Goal: Task Accomplishment & Management: Complete application form

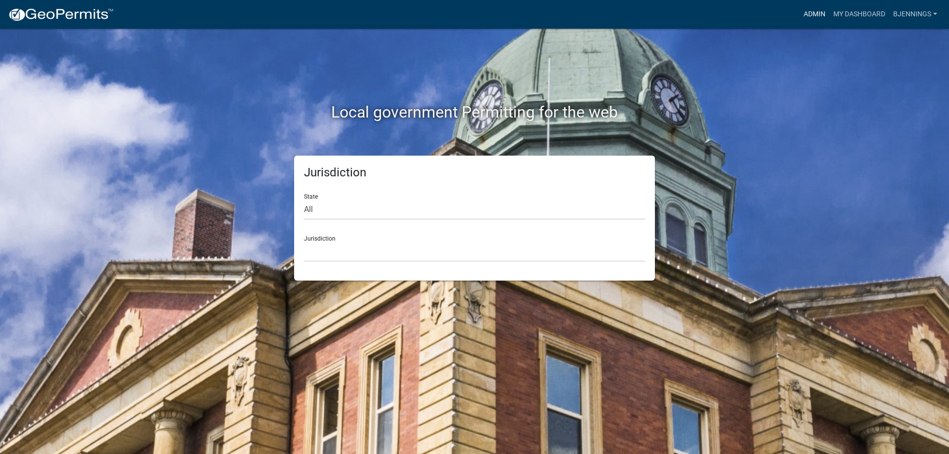
click at [823, 8] on link "Admin" at bounding box center [814, 14] width 30 height 19
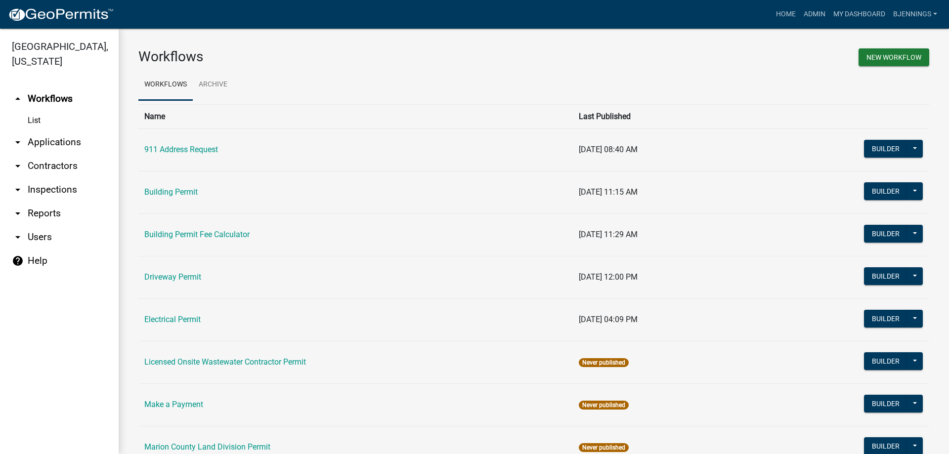
click at [49, 154] on link "arrow_drop_down Contractors" at bounding box center [59, 166] width 119 height 24
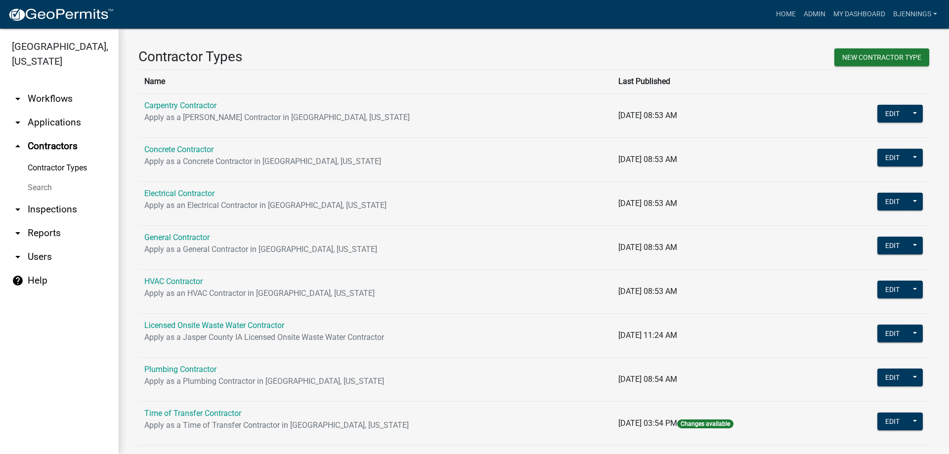
click at [49, 111] on link "arrow_drop_down Applications" at bounding box center [59, 123] width 119 height 24
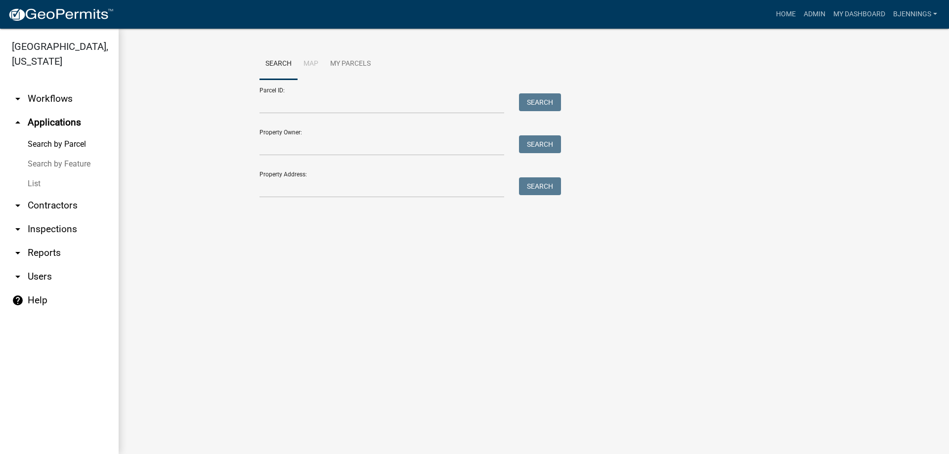
click at [31, 174] on link "List" at bounding box center [59, 184] width 119 height 20
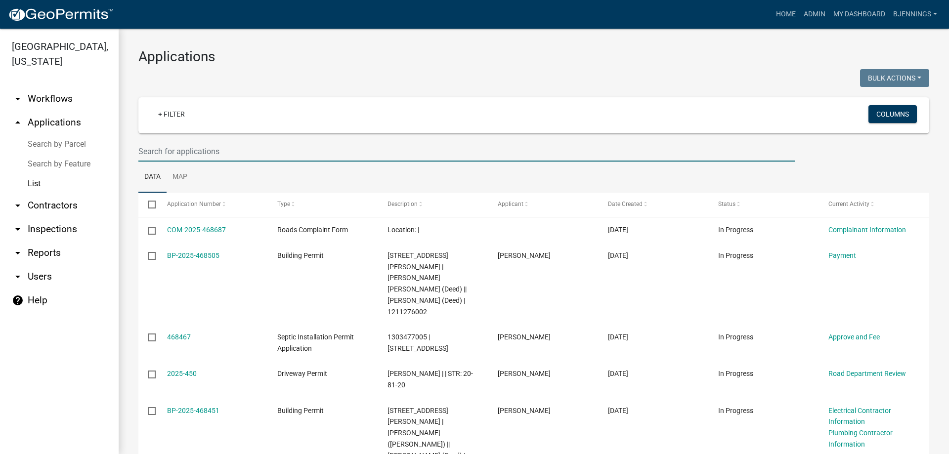
click at [219, 151] on input "text" at bounding box center [466, 151] width 656 height 20
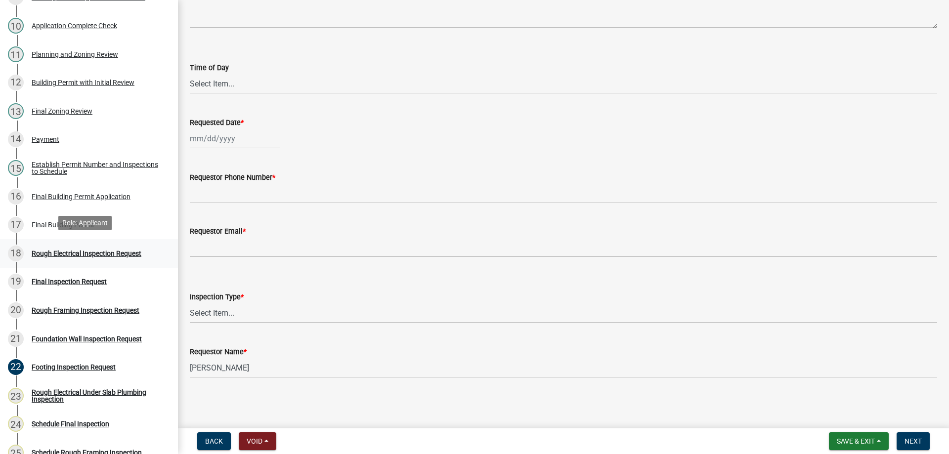
scroll to position [395, 0]
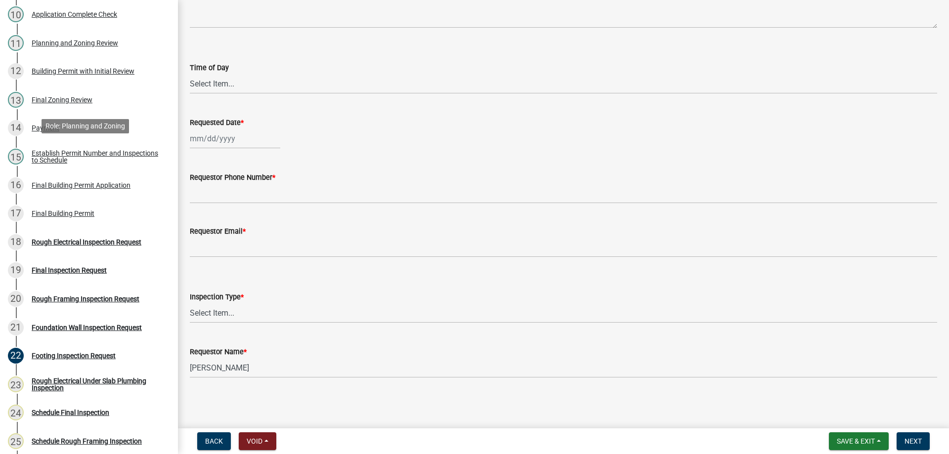
click at [85, 156] on div "Establish Permit Number and Inspections to Schedule" at bounding box center [97, 157] width 130 height 14
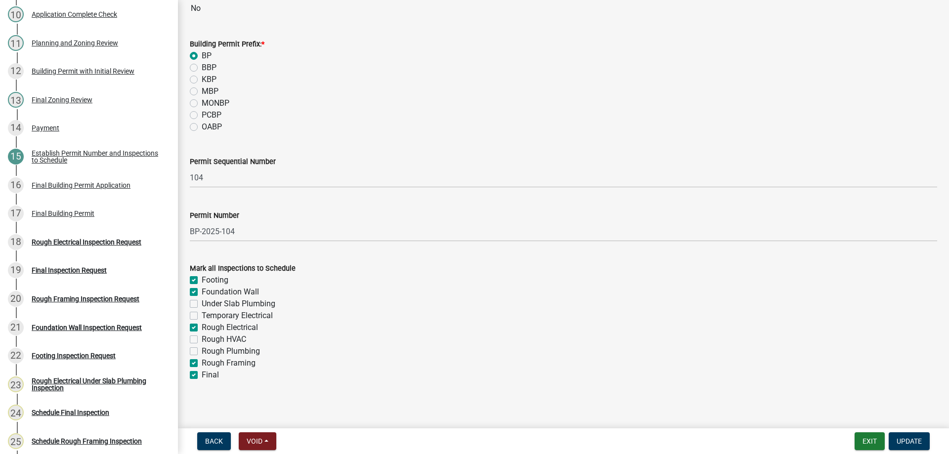
scroll to position [140, 0]
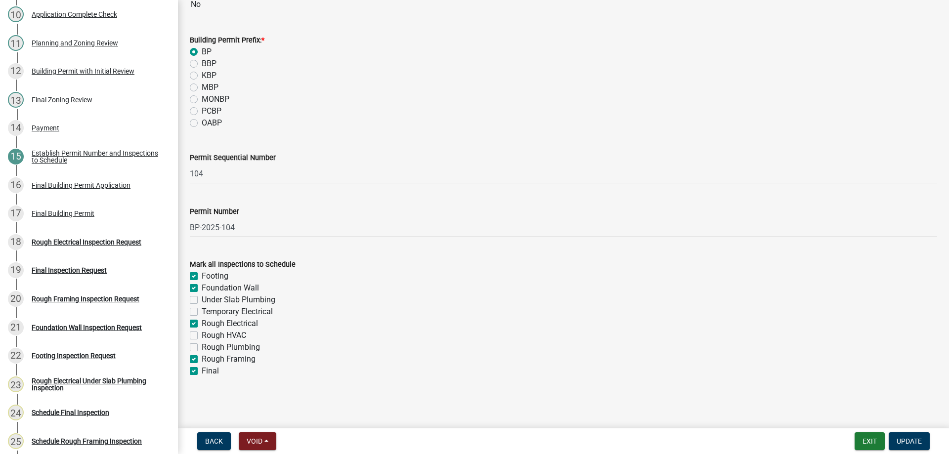
click at [202, 276] on label "Footing" at bounding box center [215, 276] width 27 height 12
click at [202, 276] on input "Footing" at bounding box center [205, 273] width 6 height 6
checkbox input "false"
checkbox input "true"
checkbox input "false"
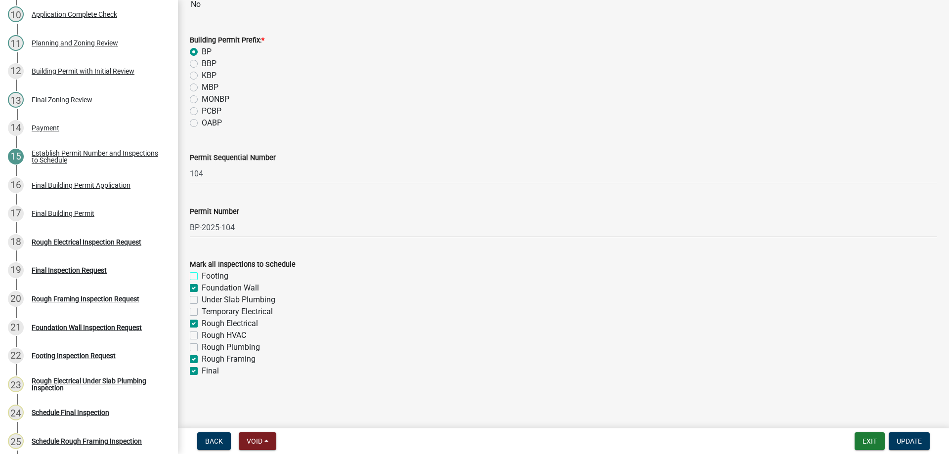
checkbox input "false"
checkbox input "true"
checkbox input "false"
checkbox input "true"
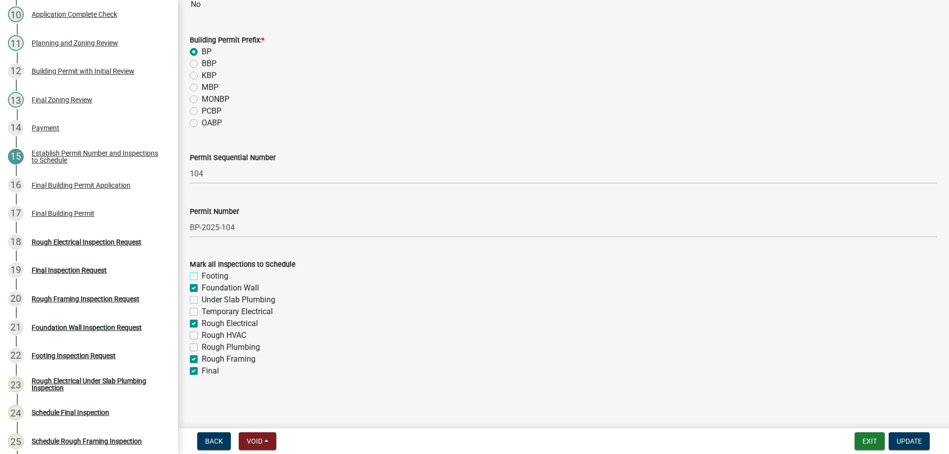
checkbox input "true"
click at [202, 288] on label "Foundation Wall" at bounding box center [230, 288] width 57 height 12
click at [202, 288] on input "Foundation Wall" at bounding box center [205, 285] width 6 height 6
checkbox input "false"
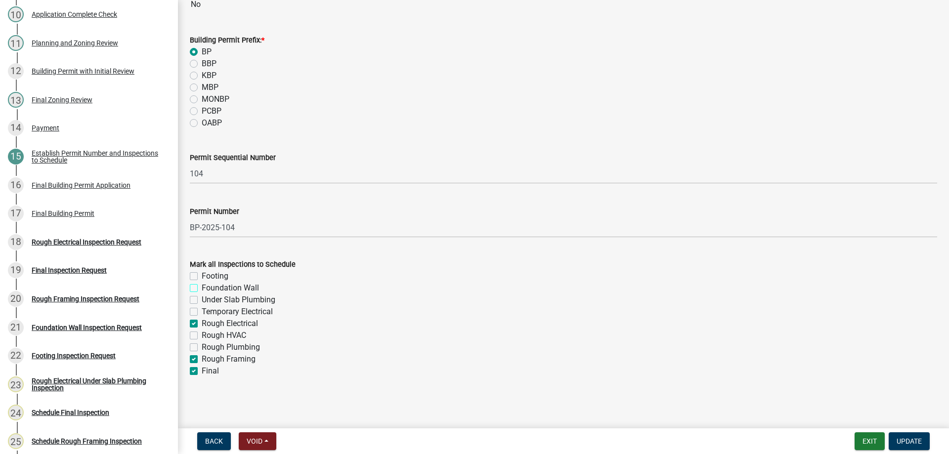
checkbox input "false"
checkbox input "true"
checkbox input "false"
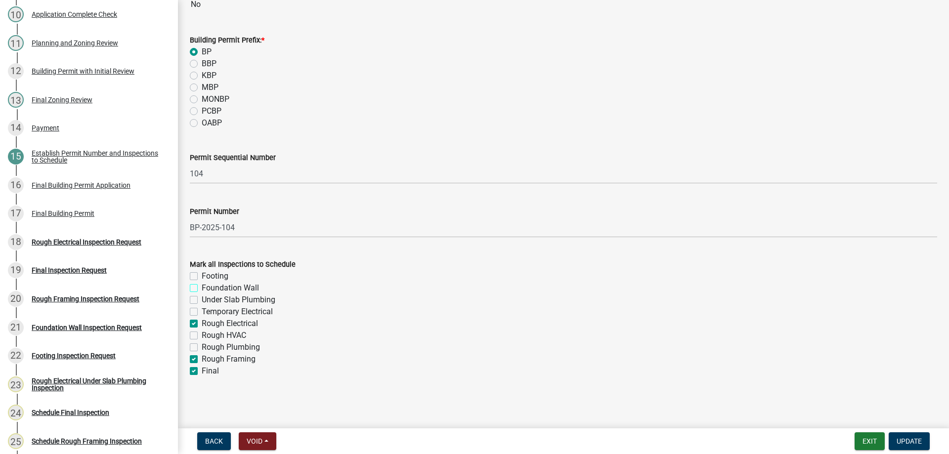
checkbox input "false"
checkbox input "true"
click at [202, 322] on label "Rough Electrical" at bounding box center [230, 324] width 56 height 12
click at [202, 322] on input "Rough Electrical" at bounding box center [205, 321] width 6 height 6
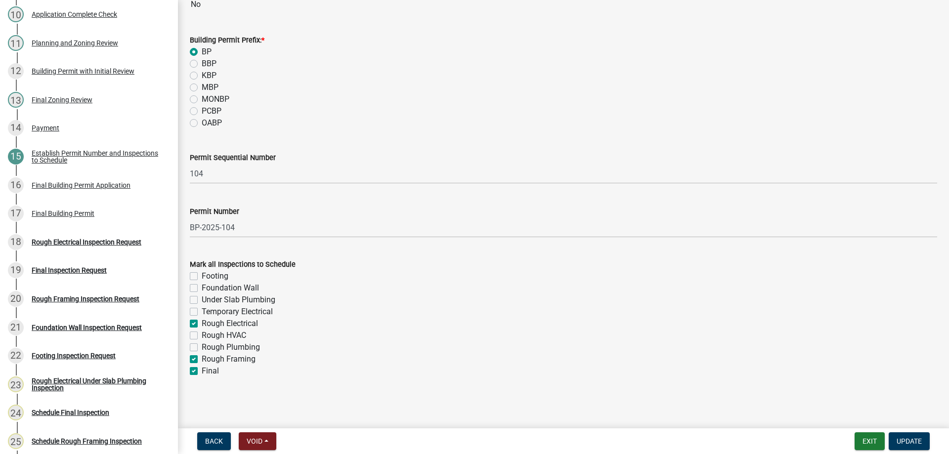
checkbox input "false"
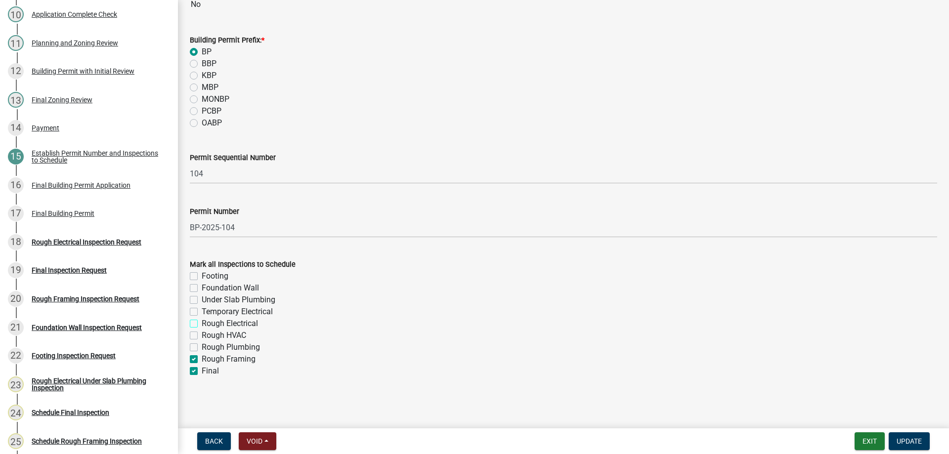
checkbox input "false"
checkbox input "true"
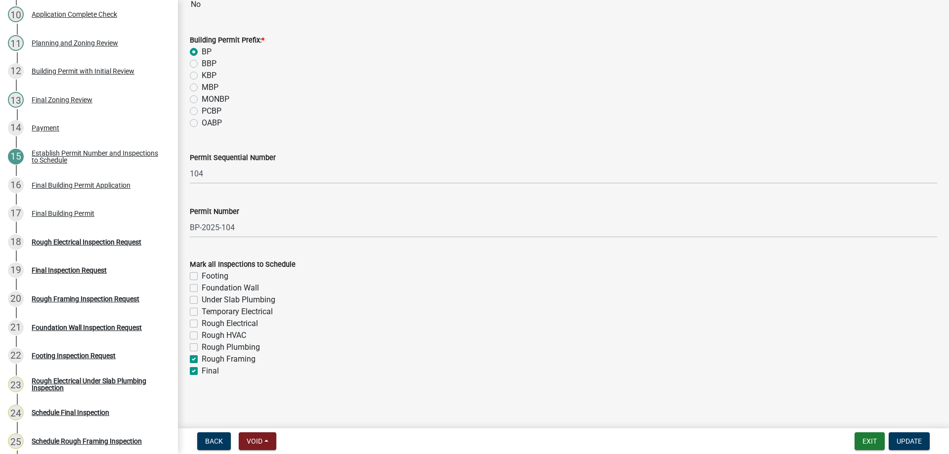
click at [202, 359] on label "Rough Framing" at bounding box center [229, 359] width 54 height 12
click at [202, 359] on input "Rough Framing" at bounding box center [205, 356] width 6 height 6
checkbox input "false"
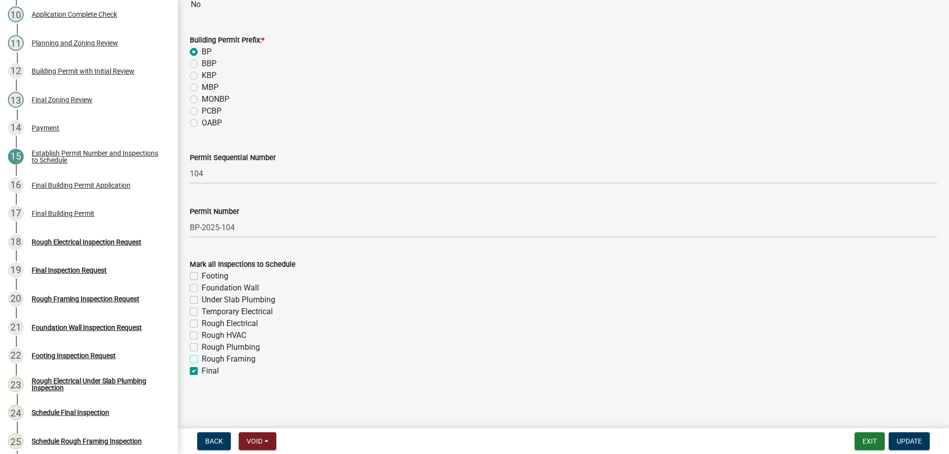
checkbox input "false"
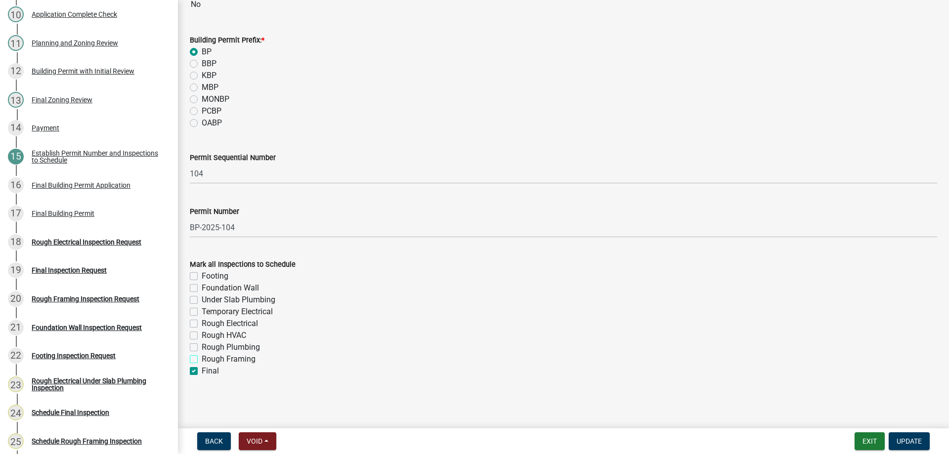
checkbox input "false"
checkbox input "true"
click at [908, 442] on span "Update" at bounding box center [908, 441] width 25 height 8
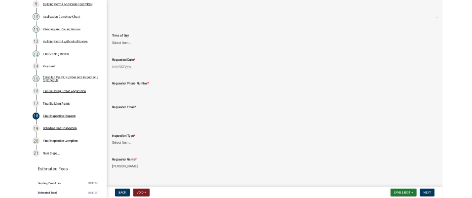
scroll to position [99, 0]
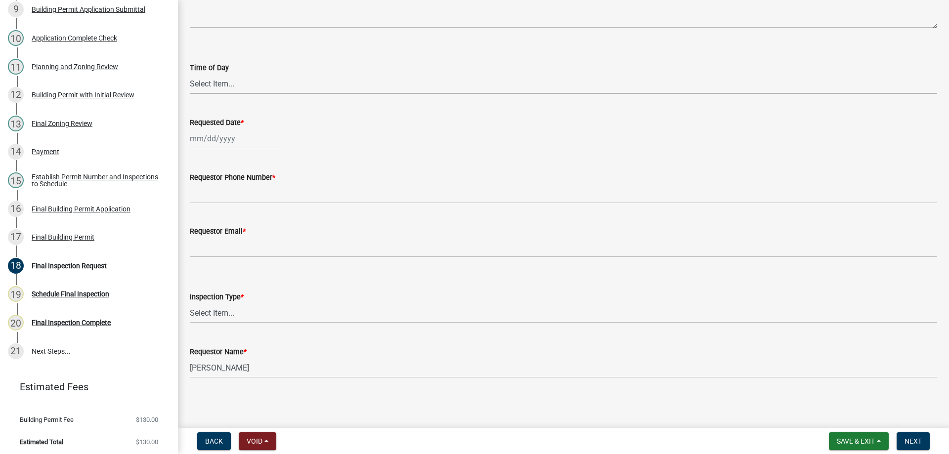
click at [233, 82] on select "Select Item... AM PM" at bounding box center [563, 84] width 747 height 20
click at [190, 74] on select "Select Item... AM PM" at bounding box center [563, 84] width 747 height 20
select select "424a942e-32b7-404a-a98a-479c0828c18b"
click at [231, 141] on div at bounding box center [235, 138] width 90 height 20
select select "8"
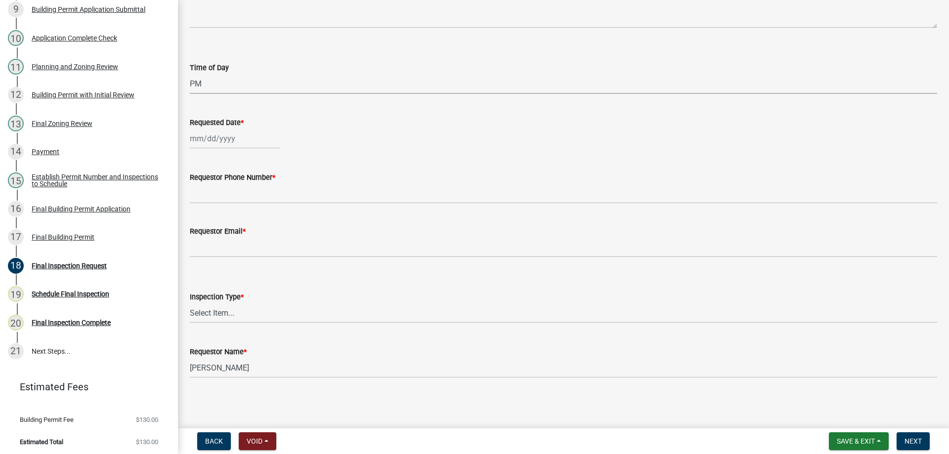
select select "2025"
click at [199, 253] on div "25" at bounding box center [200, 255] width 16 height 16
type input "[DATE]"
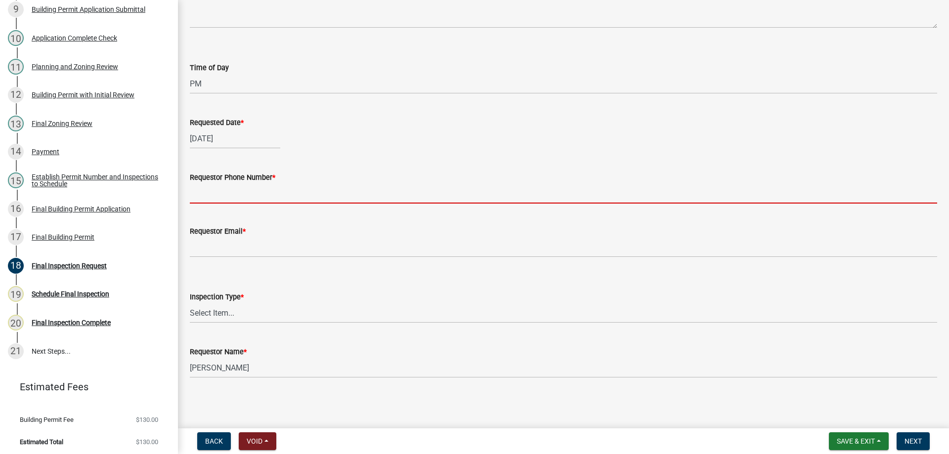
click at [263, 193] on input "Requestor Phone Number *" at bounding box center [563, 193] width 747 height 20
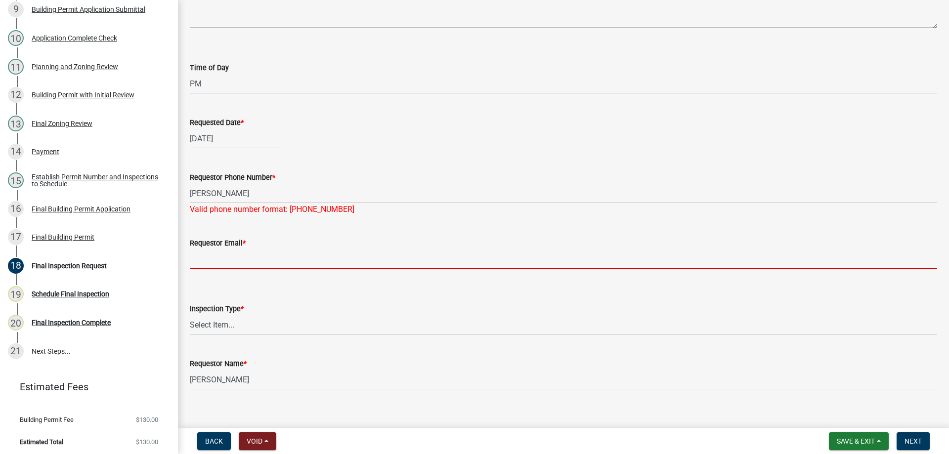
click at [261, 250] on input "Requestor Email *" at bounding box center [563, 259] width 747 height 20
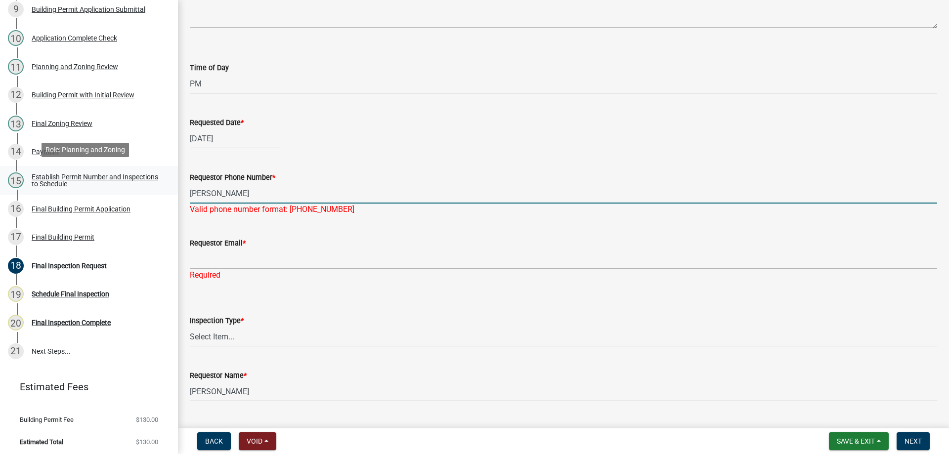
drag, startPoint x: 260, startPoint y: 195, endPoint x: 114, endPoint y: 186, distance: 147.0
click at [114, 186] on div "Building Permit BP-24-445943 Edit View Summary Notes 1 Require User 2 Search Pa…" at bounding box center [474, 227] width 949 height 454
type input "[PHONE_NUMBER]"
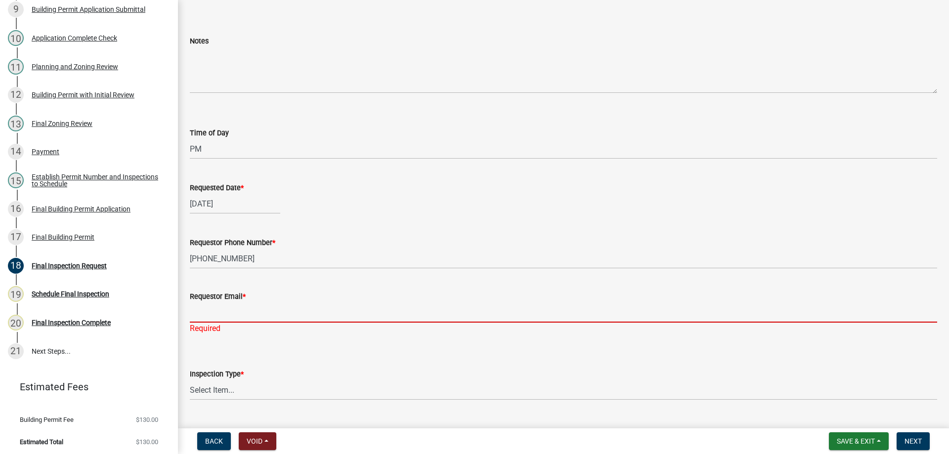
scroll to position [49, 0]
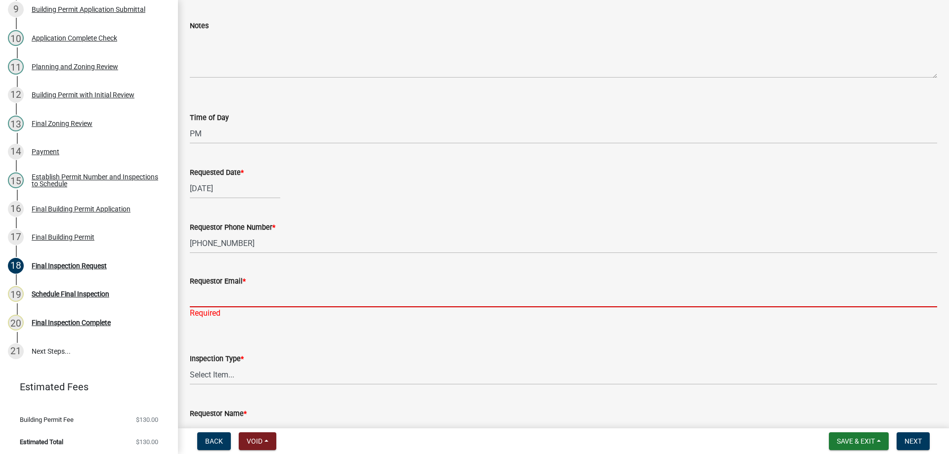
paste input "[PERSON_NAME][EMAIL_ADDRESS][PERSON_NAME][DOMAIN_NAME]"
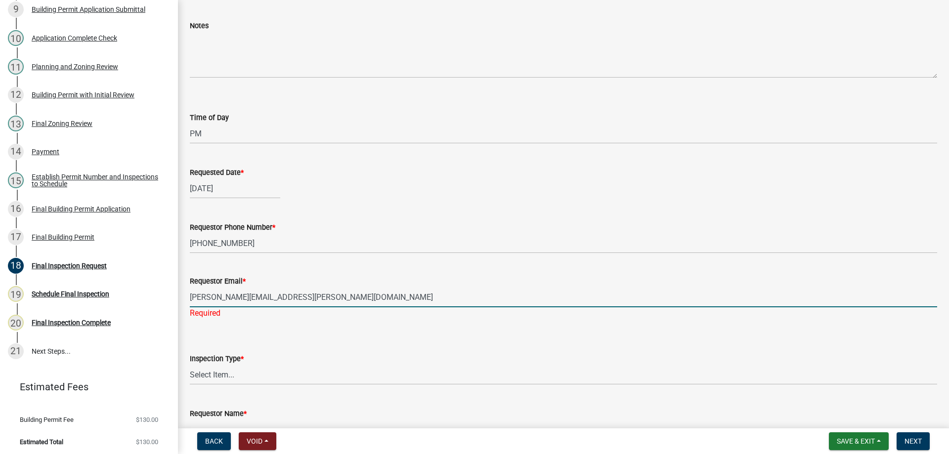
type input "[PERSON_NAME][EMAIL_ADDRESS][PERSON_NAME][DOMAIN_NAME]"
click at [251, 377] on wm-data-entity-input "Inspection Type * Select Item... Final Inspection" at bounding box center [563, 360] width 747 height 67
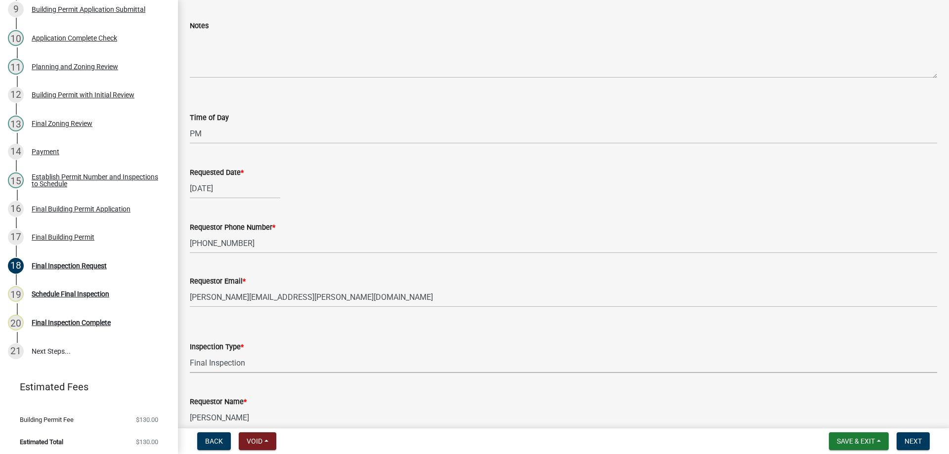
click at [190, 353] on select "Select Item... Final Inspection" at bounding box center [563, 363] width 747 height 20
select select "3522bda7-a3dc-4c88-94a8-606a9c8e0ccb"
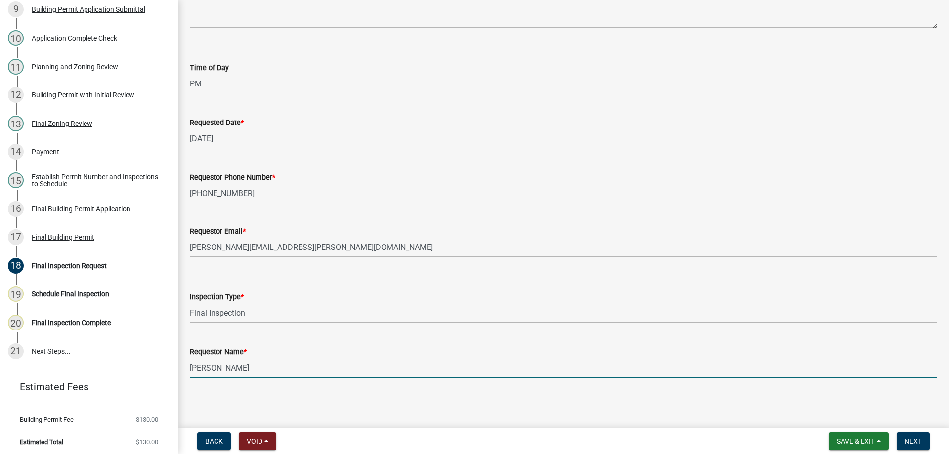
drag, startPoint x: 280, startPoint y: 371, endPoint x: 90, endPoint y: 370, distance: 189.3
click at [90, 370] on div "Building Permit BP-24-445943 Edit View Summary Notes 1 Require User 2 Search Pa…" at bounding box center [474, 227] width 949 height 454
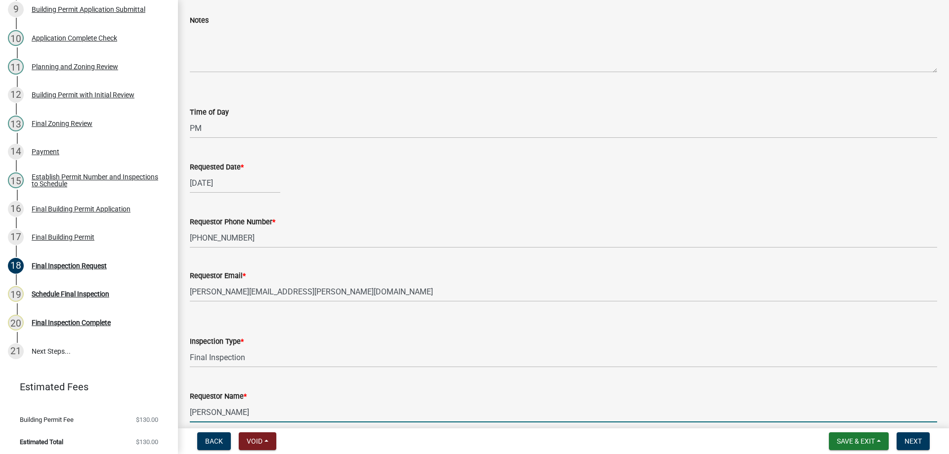
scroll to position [0, 0]
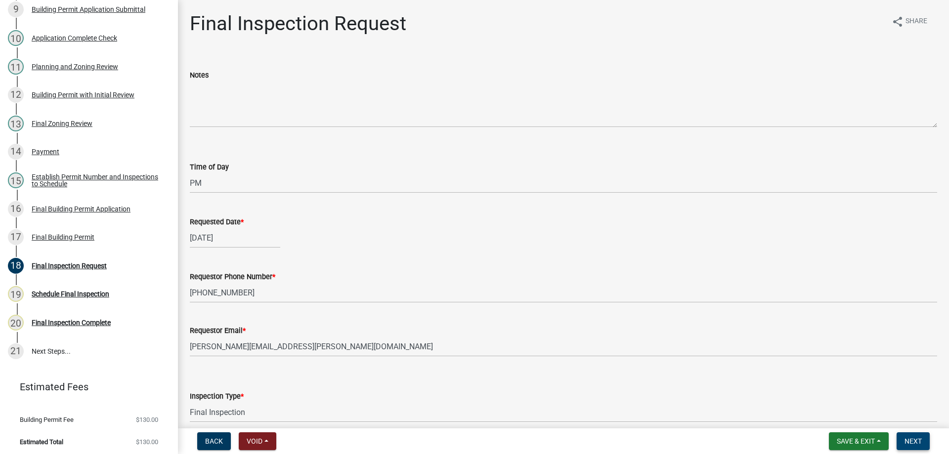
type input "[PERSON_NAME]"
click at [922, 442] on span "Next" at bounding box center [912, 441] width 17 height 8
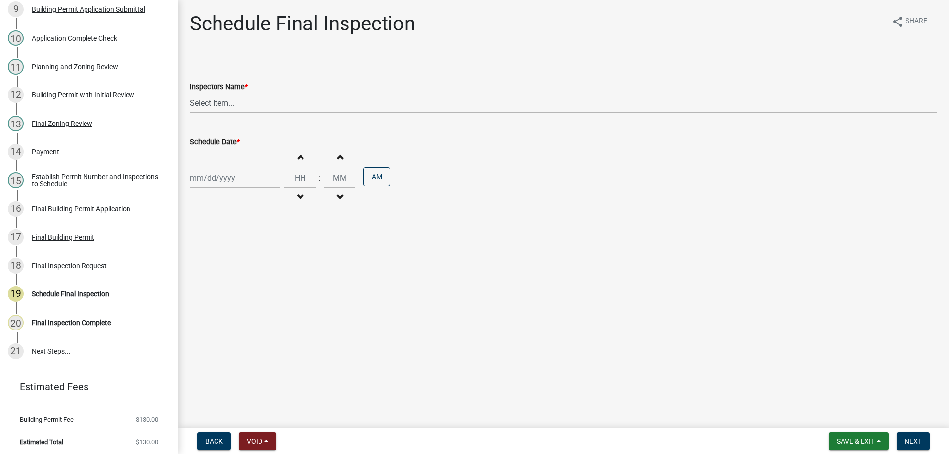
click at [250, 107] on select "Select Item... bjennings ([PERSON_NAME])" at bounding box center [563, 103] width 747 height 20
select select "26e13f8e-f9db-4cb9-9b4f-69ba299699e3"
click at [190, 93] on select "Select Item... bjennings ([PERSON_NAME])" at bounding box center [563, 103] width 747 height 20
click at [247, 173] on div at bounding box center [235, 178] width 90 height 20
select select "8"
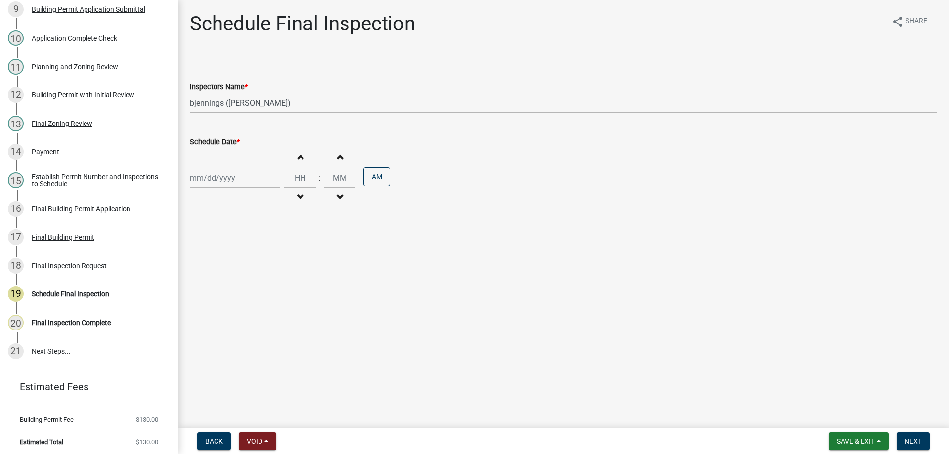
select select "2025"
click at [214, 294] on div "26" at bounding box center [216, 294] width 16 height 16
type input "[DATE]"
click at [298, 175] on input "Hours" at bounding box center [300, 178] width 32 height 20
type input "02"
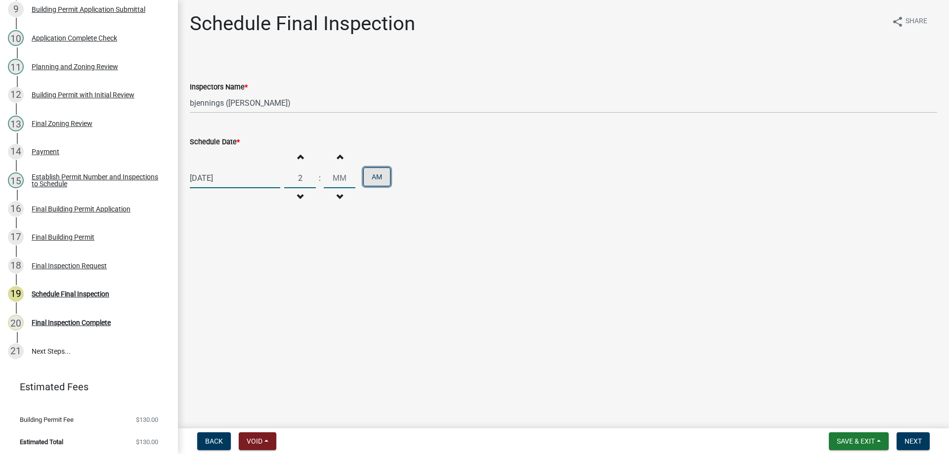
type input "00"
click at [381, 178] on button "AM" at bounding box center [376, 177] width 27 height 19
drag, startPoint x: 518, startPoint y: 291, endPoint x: 542, endPoint y: 287, distance: 24.0
click at [519, 290] on main "Schedule Final Inspection share Share Inspectors Name * Select Item... bjenning…" at bounding box center [563, 212] width 771 height 424
click at [920, 437] on span "Next" at bounding box center [912, 441] width 17 height 8
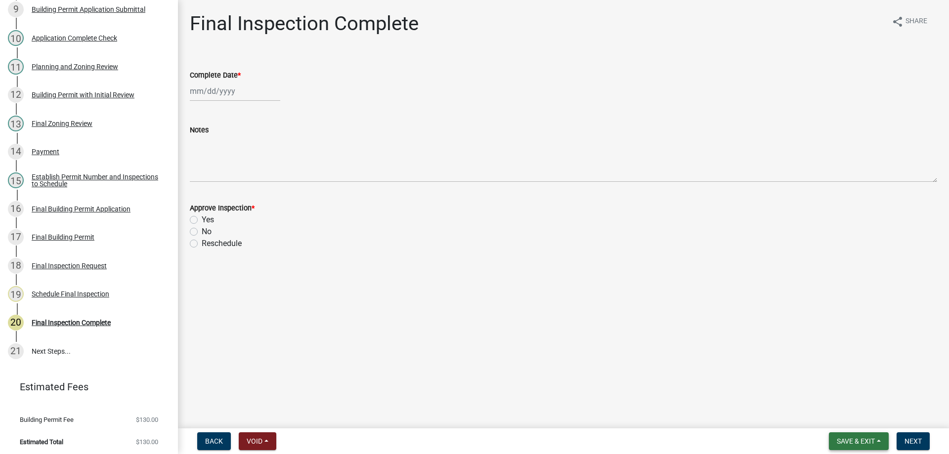
click at [879, 438] on button "Save & Exit" at bounding box center [859, 441] width 60 height 18
click at [861, 411] on button "Save & Exit" at bounding box center [848, 416] width 79 height 24
